Goal: Check status: Check status

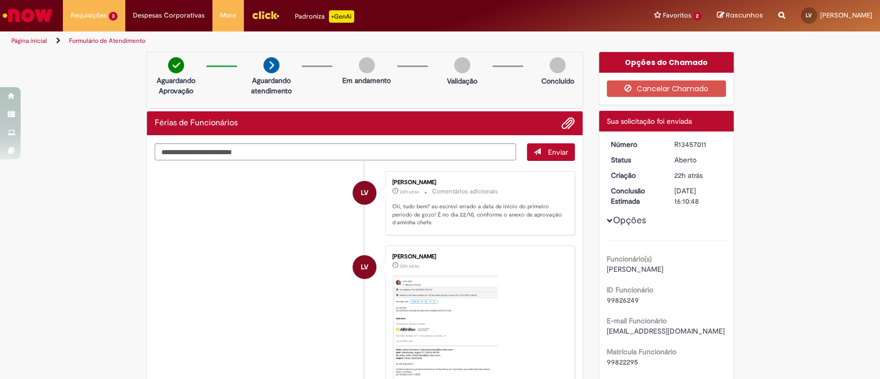
click at [725, 14] on span "Rascunhos" at bounding box center [743, 15] width 37 height 10
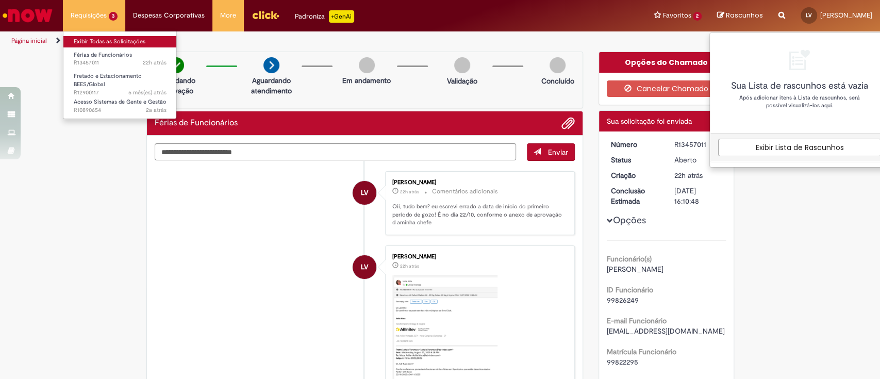
click at [87, 38] on link "Exibir Todas as Solicitações" at bounding box center [119, 41] width 113 height 11
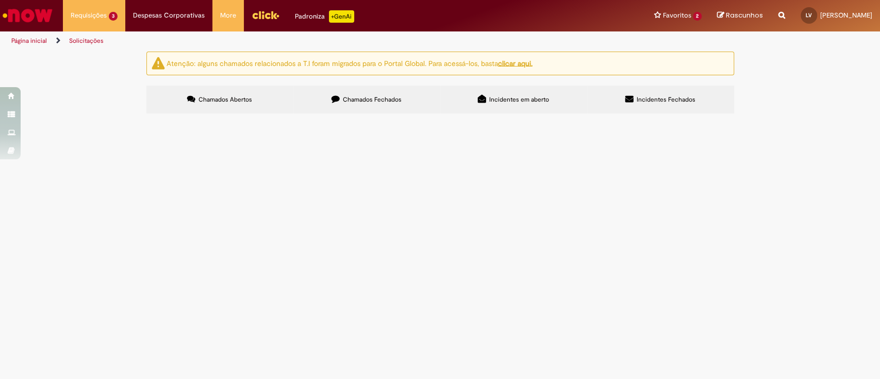
click at [649, 95] on span "Incidentes Fechados" at bounding box center [665, 99] width 59 height 8
click at [494, 93] on label "Incidentes em aberto" at bounding box center [513, 100] width 147 height 28
click at [362, 99] on span "Chamados Fechados" at bounding box center [372, 99] width 59 height 8
click at [0, 0] on link "11" at bounding box center [0, 0] width 0 height 0
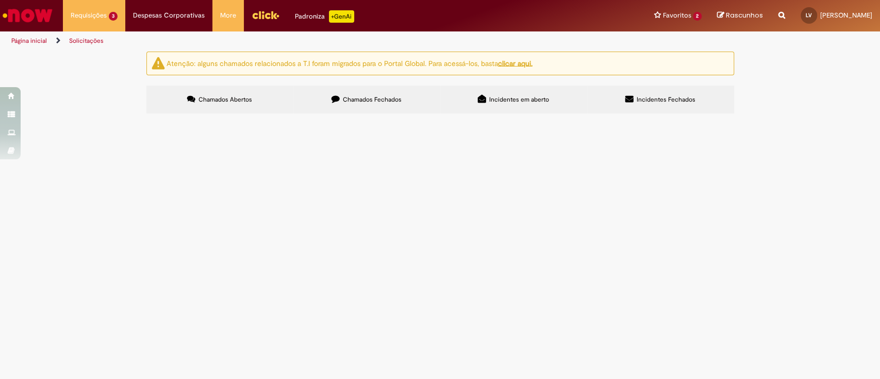
scroll to position [0, 0]
click at [833, 116] on div "Atenção: alguns chamados relacionados a T.I foram migrados para o Portal Global…" at bounding box center [440, 84] width 880 height 65
click at [829, 116] on div "Atenção: alguns chamados relacionados a T.I foram migrados para o Portal Global…" at bounding box center [440, 84] width 880 height 65
click at [0, 0] on link "4" at bounding box center [0, 0] width 0 height 0
drag, startPoint x: 221, startPoint y: 65, endPoint x: 384, endPoint y: 68, distance: 162.8
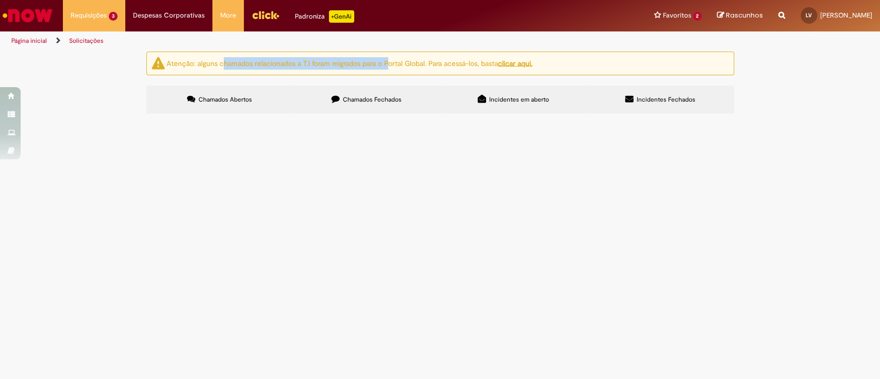
click at [384, 68] on div "Atenção: alguns chamados relacionados a T.I foram migrados para o Portal Global…" at bounding box center [439, 64] width 587 height 24
drag, startPoint x: 76, startPoint y: 233, endPoint x: 156, endPoint y: 192, distance: 90.3
click at [82, 116] on div "Atenção: alguns chamados relacionados a T.I foram migrados para o Portal Global…" at bounding box center [440, 84] width 880 height 65
click at [0, 0] on input "Pesquisar" at bounding box center [0, 0] width 0 height 0
type input "*"
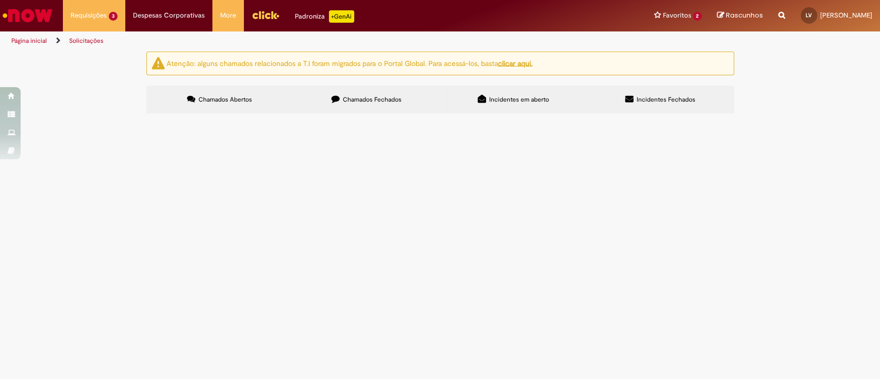
type input "*****"
click at [0, 0] on input "**" at bounding box center [0, 0] width 0 height 0
type input "*"
click at [0, 0] on input "*" at bounding box center [0, 0] width 0 height 0
type input "******"
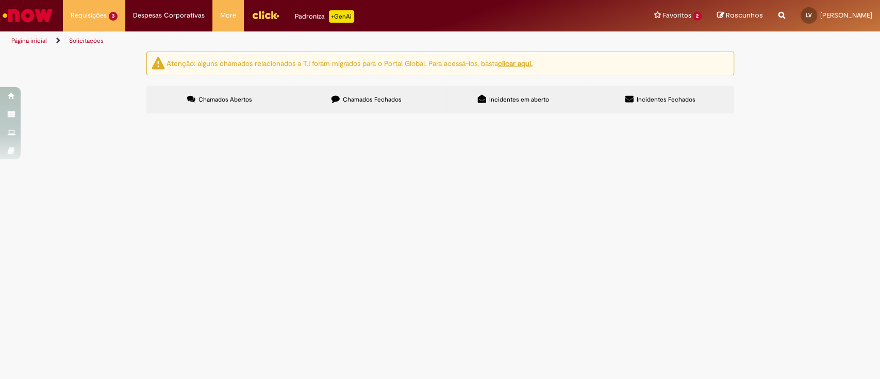
click at [0, 0] on button "Pesquisar" at bounding box center [0, 0] width 0 height 0
click at [777, 116] on div "Atenção: alguns chamados relacionados a T.I foram migrados para o Portal Global…" at bounding box center [440, 84] width 880 height 65
click at [0, 0] on span "Bom dia! No Workday minha gestora é de fora do [GEOGRAPHIC_DATA] e está em lice…" at bounding box center [0, 0] width 0 height 0
click at [0, 0] on span "Solucionado" at bounding box center [0, 0] width 0 height 0
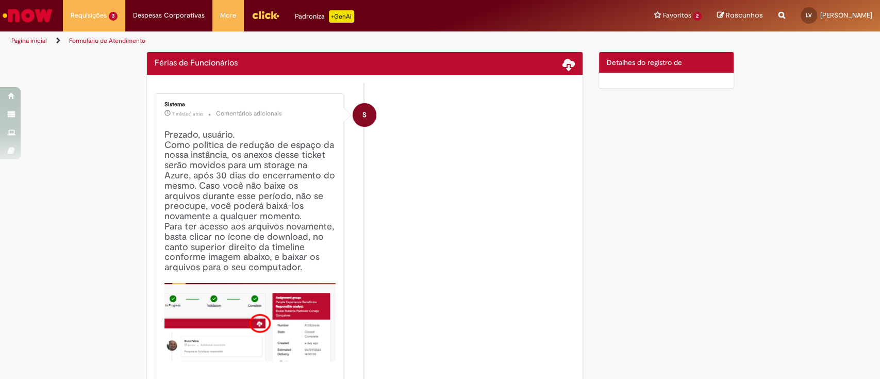
drag, startPoint x: 198, startPoint y: 202, endPoint x: 164, endPoint y: 188, distance: 36.5
click at [164, 188] on h4 "Prezado, usuário. Como política de redução de espaço da nossa instância, os ane…" at bounding box center [250, 266] width 172 height 272
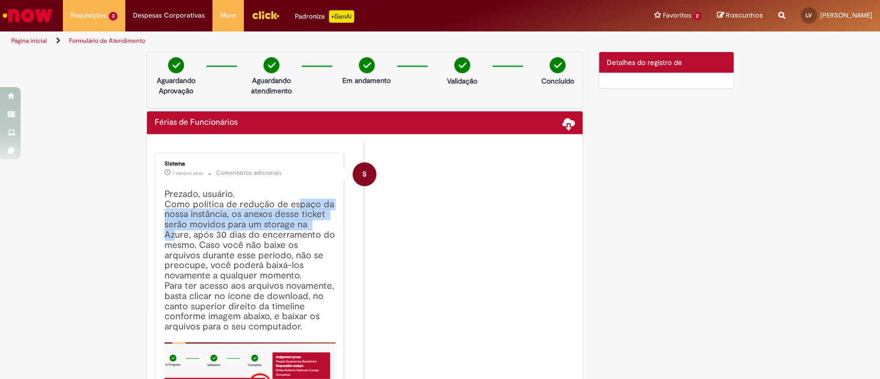
drag, startPoint x: 292, startPoint y: 203, endPoint x: 312, endPoint y: 226, distance: 30.7
click at [312, 226] on h4 "Prezado, usuário. Como política de redução de espaço da nossa instância, os ane…" at bounding box center [250, 325] width 172 height 272
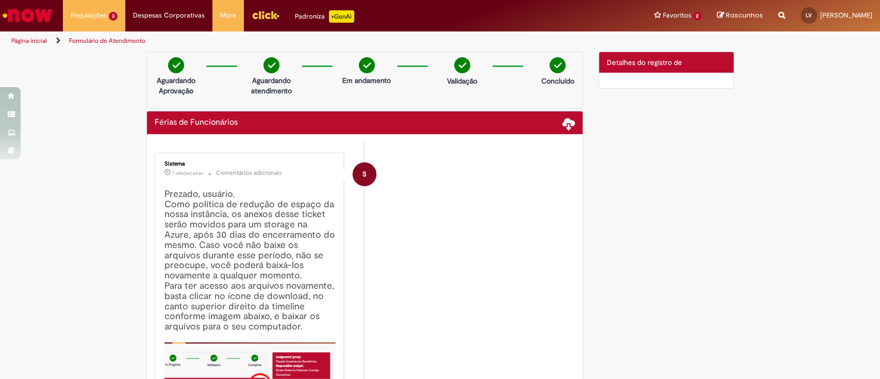
click at [295, 234] on h4 "Prezado, usuário. Como política de redução de espaço da nossa instância, os ane…" at bounding box center [250, 325] width 172 height 272
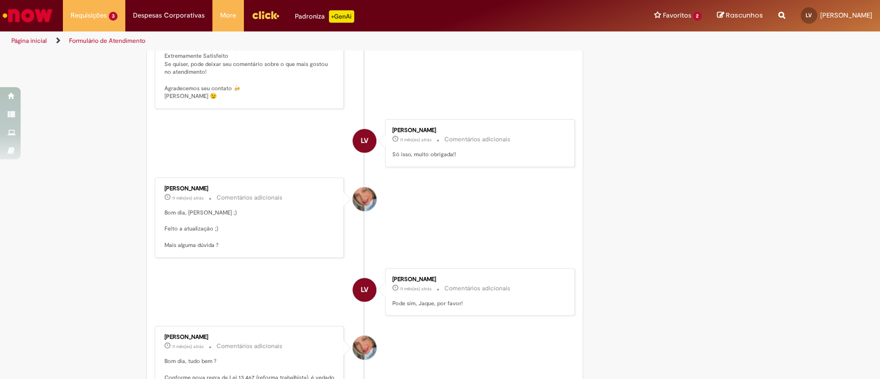
scroll to position [660, 0]
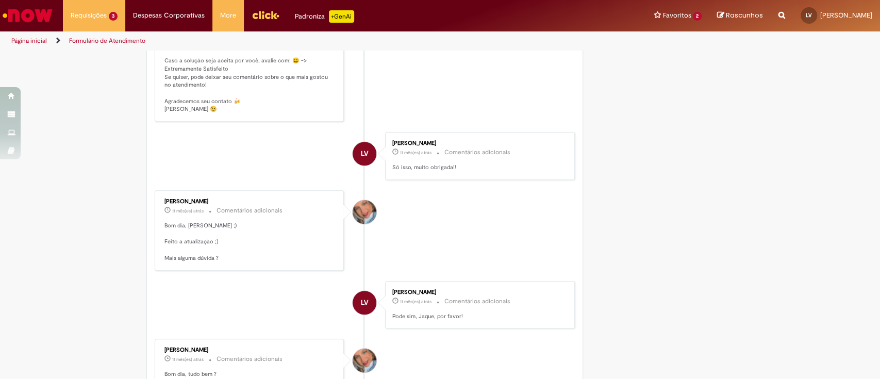
drag, startPoint x: 233, startPoint y: 232, endPoint x: 156, endPoint y: 229, distance: 77.3
click at [158, 229] on div "[PERSON_NAME] 11 mês(es) atrás 11 meses atrás Comentários adicionais [PERSON_NA…" at bounding box center [249, 230] width 183 height 74
copy div "[PERSON_NAME]"
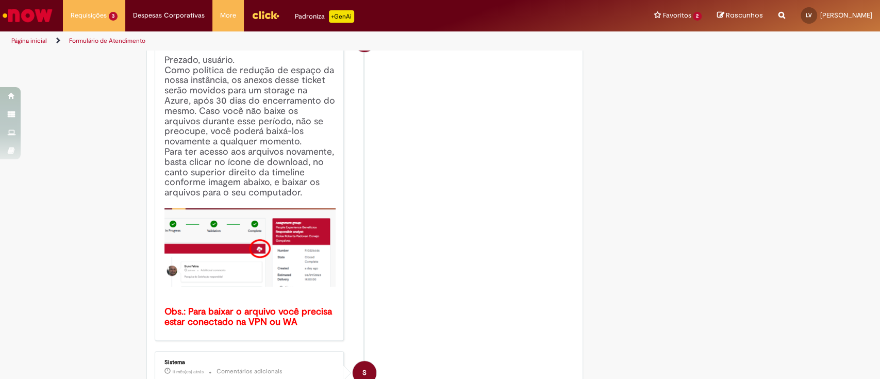
scroll to position [0, 0]
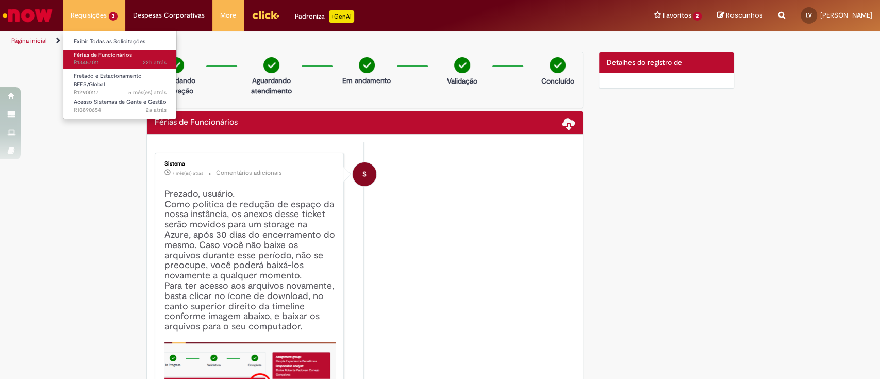
click at [96, 58] on span "Férias de Funcionários" at bounding box center [103, 55] width 58 height 8
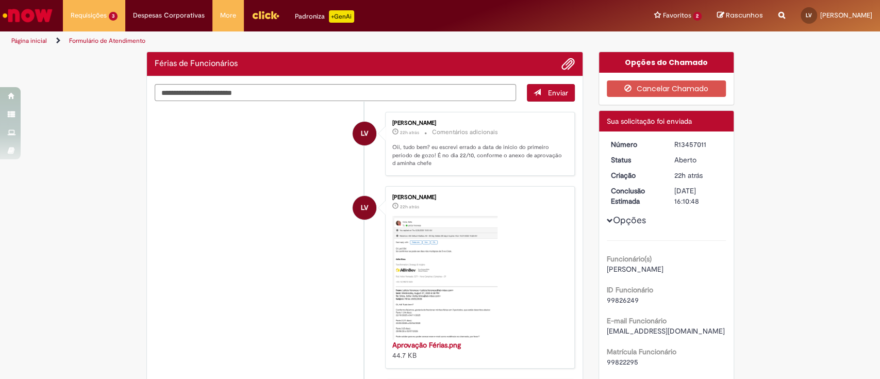
click at [302, 158] on li "LV [PERSON_NAME] 22h atrás 22 horas atrás Comentários adicionais Oii, tudo bem?…" at bounding box center [365, 144] width 420 height 64
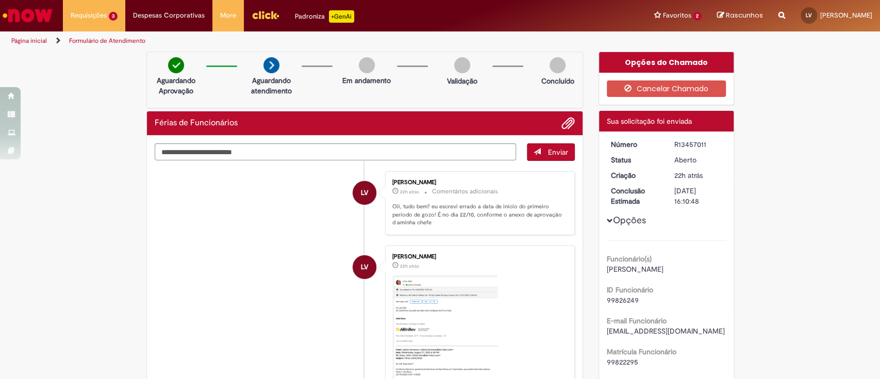
drag, startPoint x: 709, startPoint y: 145, endPoint x: 664, endPoint y: 144, distance: 45.9
click at [666, 144] on dd "R13457011" at bounding box center [697, 144] width 63 height 10
copy div "R13457011"
